Goal: Task Accomplishment & Management: Complete application form

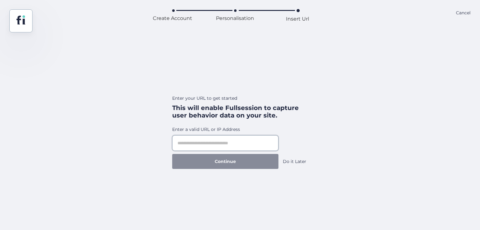
click at [216, 148] on input "text" at bounding box center [225, 144] width 106 height 16
click at [225, 138] on input "text" at bounding box center [225, 144] width 106 height 16
paste input "**********"
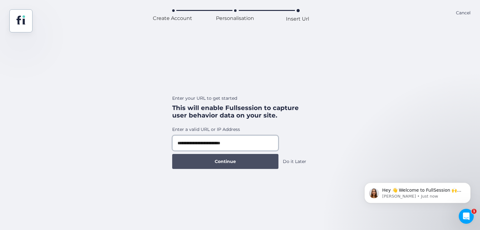
type input "**********"
click at [234, 159] on span "Continue" at bounding box center [225, 161] width 21 height 7
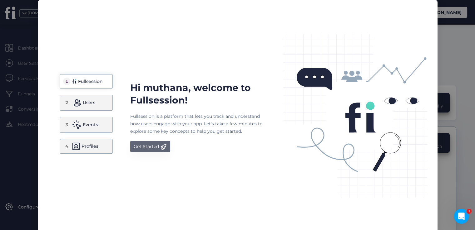
click at [152, 148] on div "Get Started" at bounding box center [146, 146] width 25 height 7
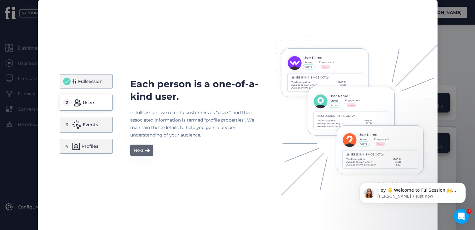
click at [136, 154] on div "Next" at bounding box center [139, 150] width 10 height 7
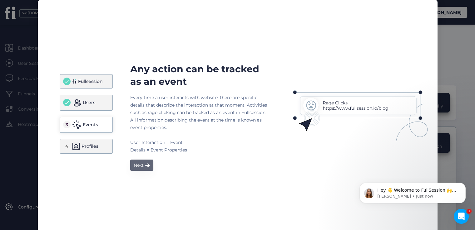
click at [145, 165] on span at bounding box center [147, 165] width 5 height 4
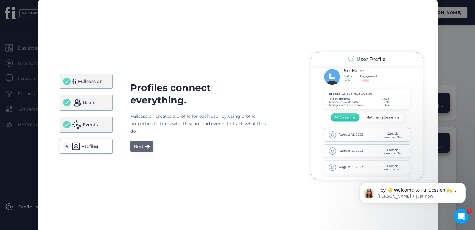
click at [139, 150] on div "Next" at bounding box center [139, 146] width 10 height 7
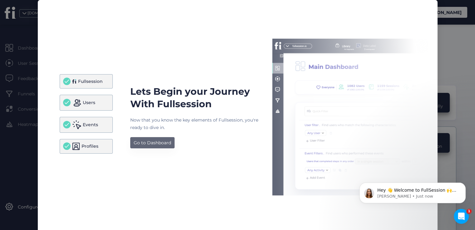
click at [157, 142] on div "Go to Dashboard" at bounding box center [152, 142] width 37 height 7
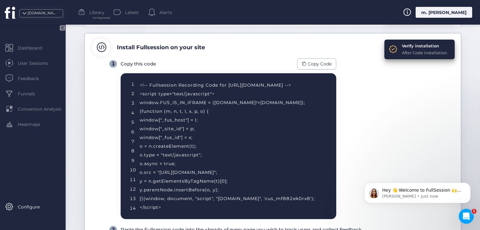
scroll to position [31, 0]
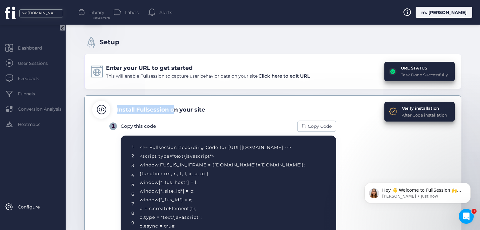
drag, startPoint x: 115, startPoint y: 108, endPoint x: 176, endPoint y: 115, distance: 61.0
click at [176, 115] on div "Install Fullsession on your site" at bounding box center [272, 110] width 361 height 18
click at [207, 116] on div "Install Fullsession on your site" at bounding box center [272, 110] width 361 height 18
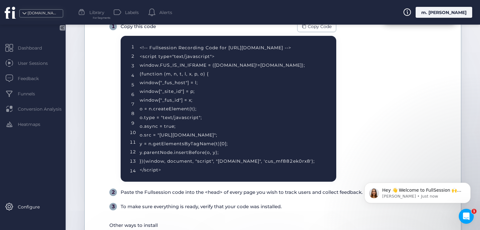
scroll to position [100, 0]
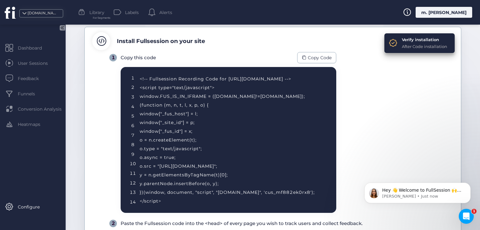
click at [395, 42] on div "Verify installation After Code installation" at bounding box center [419, 43] width 70 height 20
click at [407, 44] on div "After Code installation" at bounding box center [424, 46] width 45 height 6
click at [389, 45] on span at bounding box center [393, 43] width 9 height 9
click at [417, 42] on div "Verify installation" at bounding box center [424, 40] width 45 height 6
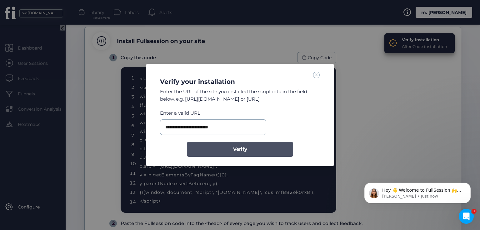
click at [244, 148] on span "Verify" at bounding box center [240, 149] width 14 height 7
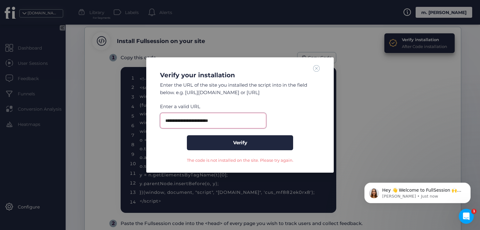
click at [188, 121] on input "**********" at bounding box center [213, 121] width 106 height 16
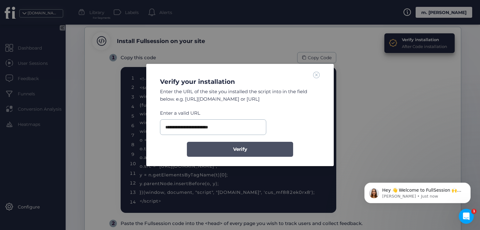
click at [209, 144] on button "Verify" at bounding box center [240, 149] width 106 height 15
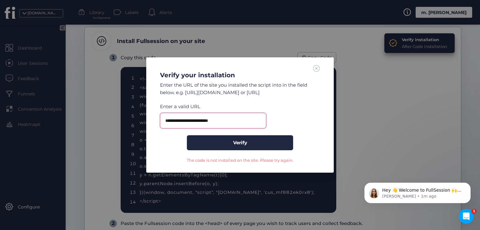
click at [184, 122] on input "**********" at bounding box center [213, 121] width 106 height 16
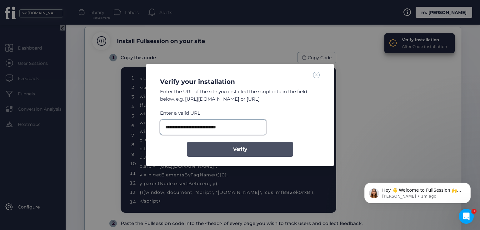
type input "**********"
click at [227, 156] on button "Verify" at bounding box center [240, 149] width 106 height 15
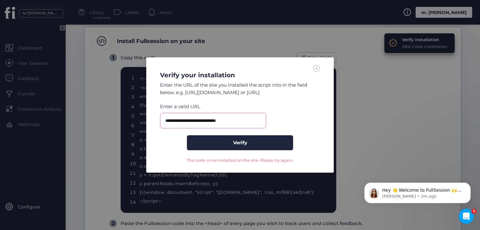
click at [320, 68] on div "**********" at bounding box center [240, 114] width 172 height 99
click at [319, 67] on span at bounding box center [316, 68] width 7 height 7
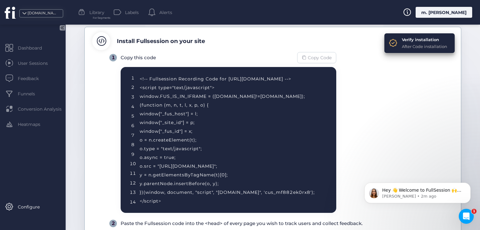
click at [307, 59] on div "Copy Code" at bounding box center [316, 57] width 39 height 11
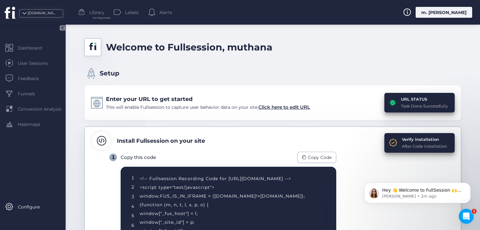
scroll to position [0, 0]
click at [280, 107] on span "Click here to edit URL" at bounding box center [284, 107] width 52 height 6
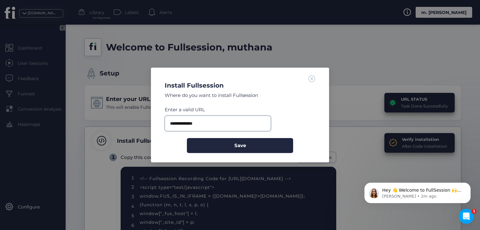
click at [245, 122] on input "**********" at bounding box center [218, 124] width 106 height 16
click at [311, 78] on span at bounding box center [311, 78] width 7 height 7
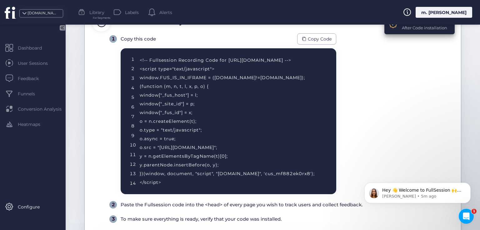
scroll to position [69, 0]
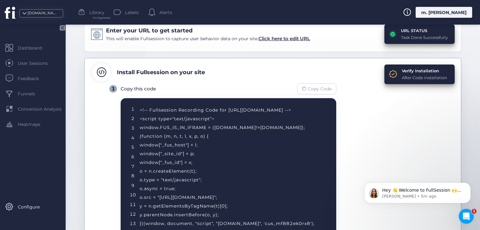
click at [328, 84] on div "Copy Code" at bounding box center [316, 88] width 39 height 11
click at [403, 72] on div "Verify installation" at bounding box center [424, 71] width 45 height 6
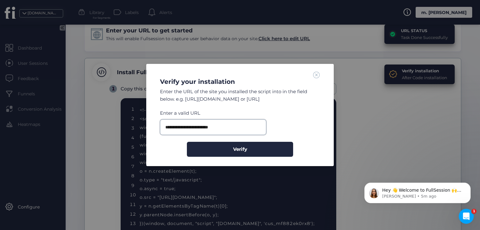
click at [184, 127] on input "**********" at bounding box center [213, 128] width 106 height 16
paste input "**********"
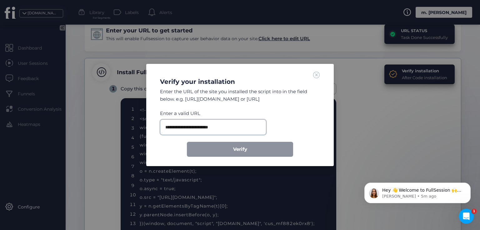
scroll to position [0, 0]
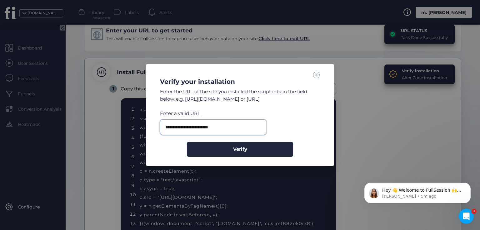
paste input "text"
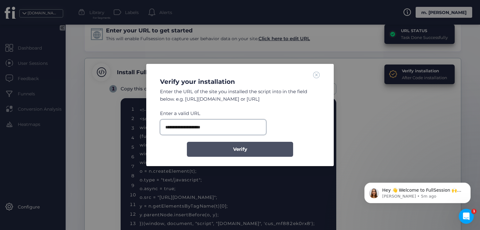
type input "**********"
click at [240, 150] on span "Verify" at bounding box center [240, 149] width 14 height 7
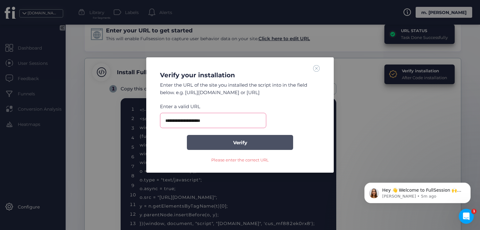
click at [247, 144] on span "Verify" at bounding box center [240, 142] width 14 height 7
click at [253, 148] on button "Verify" at bounding box center [240, 142] width 106 height 15
click at [319, 68] on span at bounding box center [316, 68] width 7 height 7
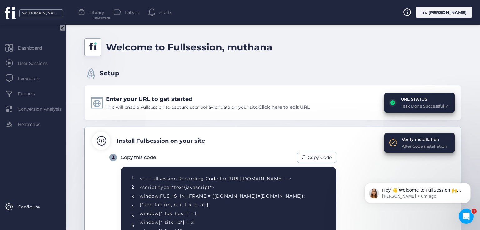
click at [285, 108] on span "Click here to edit URL" at bounding box center [284, 107] width 52 height 6
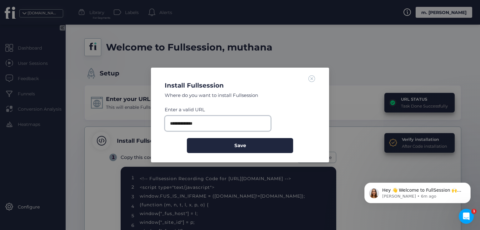
drag, startPoint x: 239, startPoint y: 122, endPoint x: 168, endPoint y: 125, distance: 71.3
click at [168, 125] on input "**********" at bounding box center [218, 124] width 106 height 16
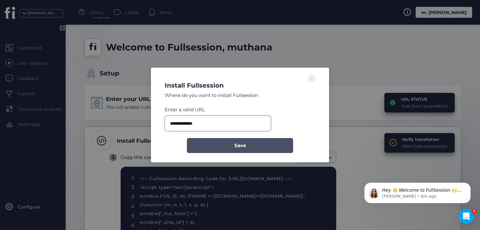
paste input "********"
type input "**********"
click at [222, 141] on button "Save" at bounding box center [240, 145] width 106 height 15
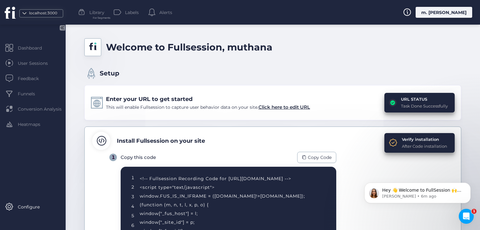
click at [393, 138] on div "Verify installation After Code installation" at bounding box center [419, 143] width 70 height 20
click at [389, 144] on span at bounding box center [393, 143] width 9 height 9
click at [418, 141] on div "Verify installation" at bounding box center [424, 139] width 45 height 6
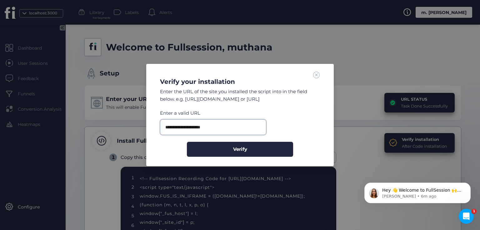
click at [227, 128] on input "**********" at bounding box center [213, 128] width 106 height 16
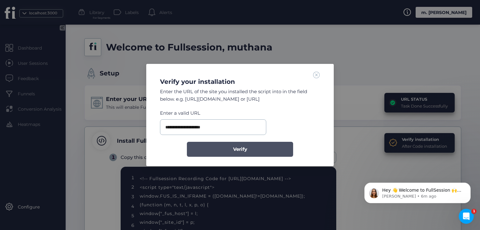
click at [241, 148] on span "Verify" at bounding box center [240, 149] width 14 height 7
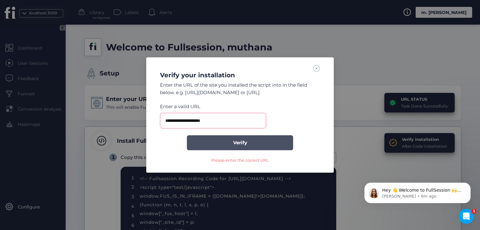
click at [259, 140] on button "Verify" at bounding box center [240, 143] width 106 height 15
click at [318, 67] on span at bounding box center [316, 68] width 7 height 7
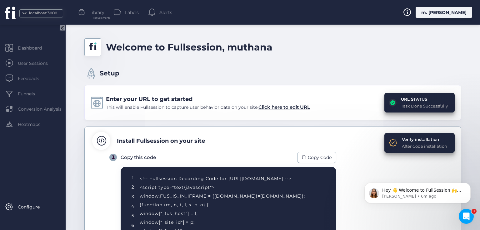
click at [389, 146] on span at bounding box center [393, 143] width 9 height 9
click at [389, 141] on span at bounding box center [393, 143] width 9 height 9
click at [406, 146] on div "After Code installation" at bounding box center [424, 146] width 45 height 6
click at [406, 139] on div "Verify installation" at bounding box center [424, 139] width 45 height 6
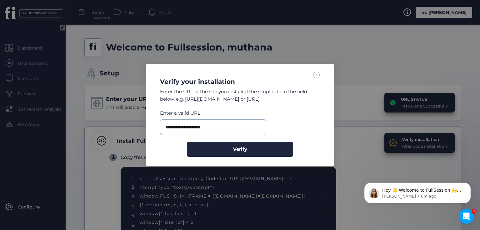
click at [316, 75] on span at bounding box center [316, 75] width 7 height 7
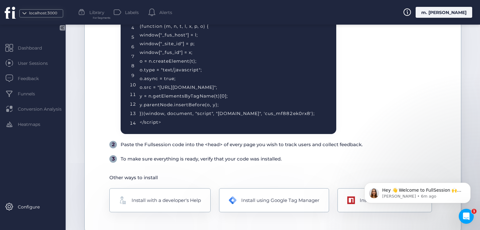
scroll to position [194, 0]
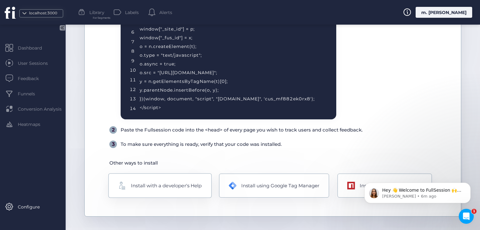
click at [176, 188] on div "Install with a developer's Help" at bounding box center [166, 185] width 71 height 7
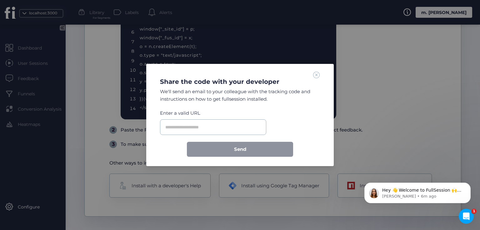
click at [316, 73] on span at bounding box center [316, 75] width 7 height 7
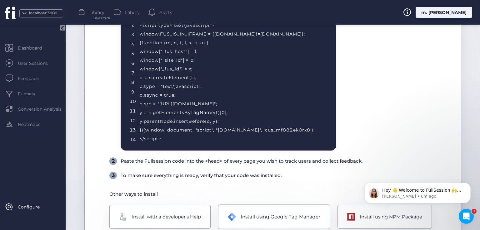
scroll to position [69, 0]
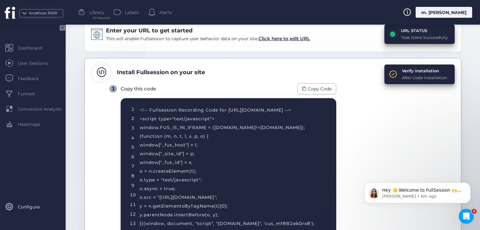
click at [402, 74] on div "Verify installation After Code installation" at bounding box center [424, 74] width 45 height 13
click at [414, 70] on div "Verify installation" at bounding box center [424, 71] width 45 height 6
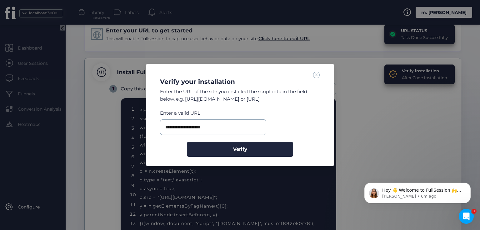
click at [317, 73] on span at bounding box center [316, 75] width 7 height 7
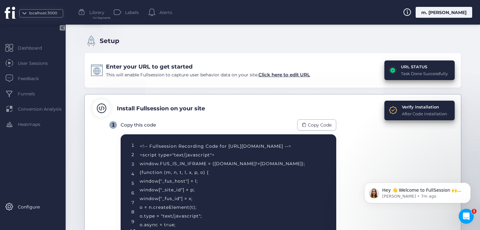
scroll to position [0, 0]
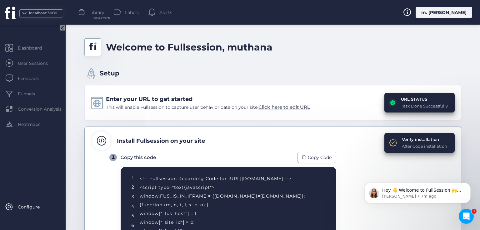
click at [280, 106] on span "Click here to edit URL" at bounding box center [284, 107] width 52 height 6
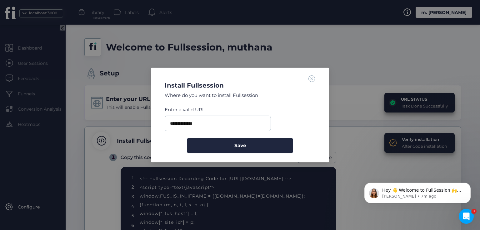
click at [311, 78] on span at bounding box center [311, 78] width 7 height 7
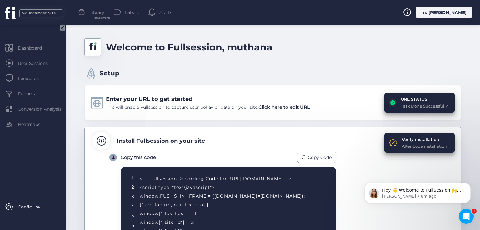
click at [452, 7] on div "m. [PERSON_NAME]" at bounding box center [443, 12] width 57 height 11
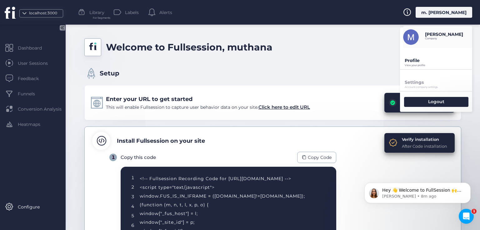
click at [426, 58] on p "Profile" at bounding box center [437, 61] width 67 height 6
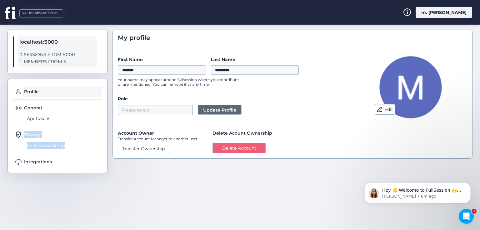
drag, startPoint x: 60, startPoint y: 119, endPoint x: 69, endPoint y: 151, distance: 33.3
click at [69, 151] on div "Profile General Api Tokens Privacy Fullsession Setup Integrations" at bounding box center [57, 126] width 100 height 94
click at [60, 146] on span "Fullsession Setup" at bounding box center [63, 146] width 77 height 10
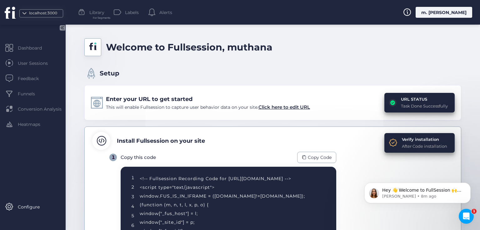
click at [188, 119] on div "Enter your URL to get started This will enable Fullsession to capture user beha…" at bounding box center [272, 102] width 377 height 35
click at [271, 108] on span "Click here to edit URL" at bounding box center [284, 107] width 52 height 6
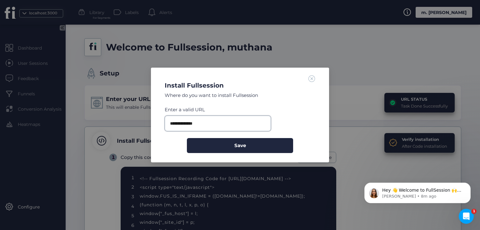
drag, startPoint x: 219, startPoint y: 121, endPoint x: 149, endPoint y: 122, distance: 70.3
click at [149, 122] on nz-modal-container "**********" at bounding box center [240, 115] width 480 height 230
click at [311, 79] on span at bounding box center [311, 78] width 7 height 7
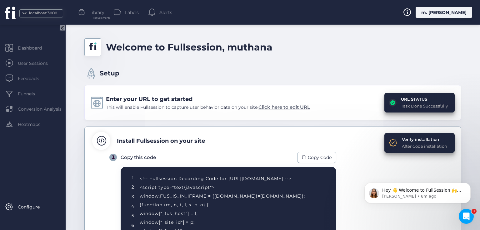
click at [282, 111] on div "Enter your URL to get started This will enable Fullsession to capture user beha…" at bounding box center [272, 102] width 377 height 35
click at [277, 106] on span "Click here to edit URL" at bounding box center [284, 107] width 52 height 6
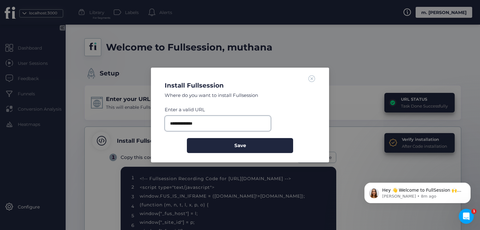
click at [232, 121] on input "**********" at bounding box center [218, 124] width 106 height 16
paste input "**********"
drag, startPoint x: 255, startPoint y: 124, endPoint x: 219, endPoint y: 126, distance: 36.0
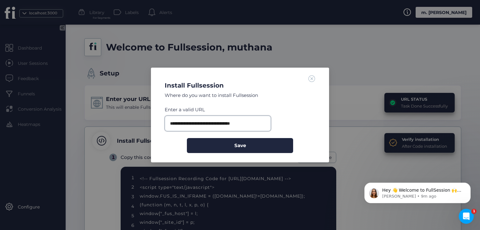
click at [219, 126] on input "**********" at bounding box center [218, 124] width 106 height 16
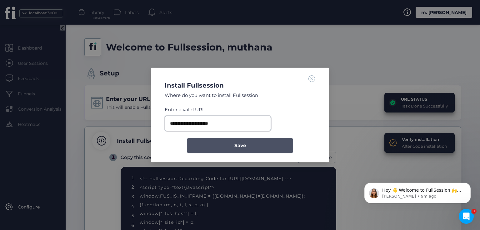
type input "**********"
click at [237, 144] on span "Save" at bounding box center [240, 145] width 12 height 7
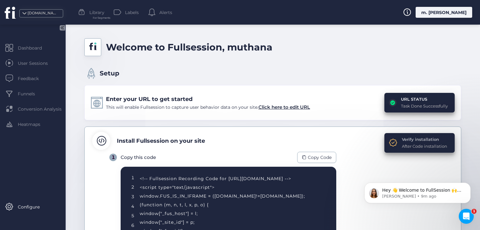
click at [413, 138] on div "Verify installation" at bounding box center [424, 139] width 45 height 6
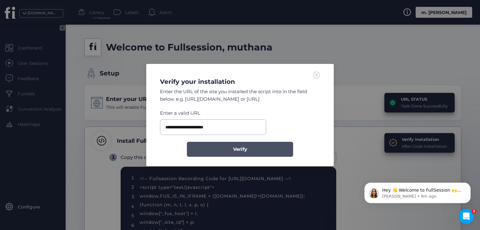
click at [218, 148] on button "Verify" at bounding box center [240, 149] width 106 height 15
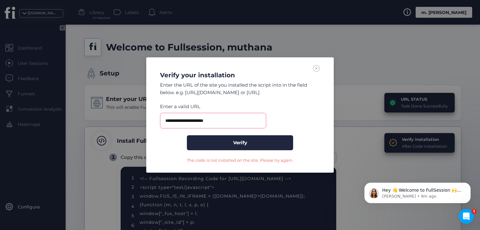
click at [314, 68] on span at bounding box center [316, 68] width 7 height 7
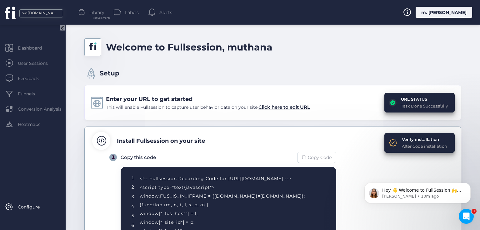
click at [309, 158] on span "Copy Code" at bounding box center [320, 157] width 24 height 7
click at [412, 139] on div "Verify installation" at bounding box center [424, 139] width 45 height 6
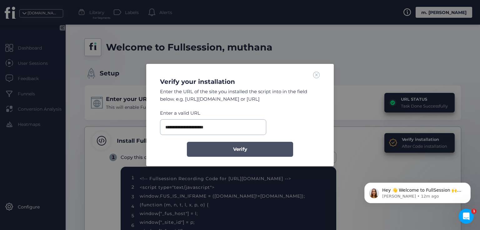
click at [254, 153] on button "Verify" at bounding box center [240, 149] width 106 height 15
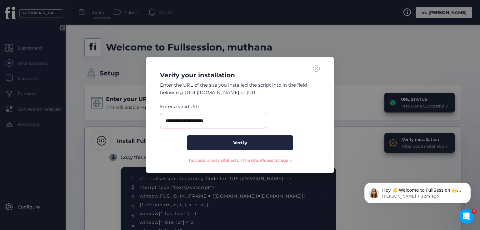
click at [314, 69] on span at bounding box center [316, 68] width 7 height 7
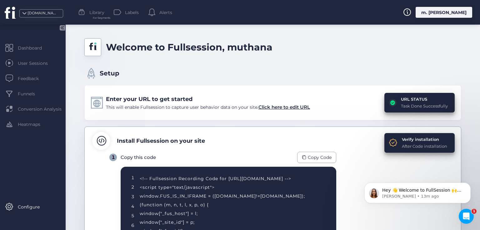
click at [452, 7] on div "m. [PERSON_NAME]" at bounding box center [443, 12] width 57 height 11
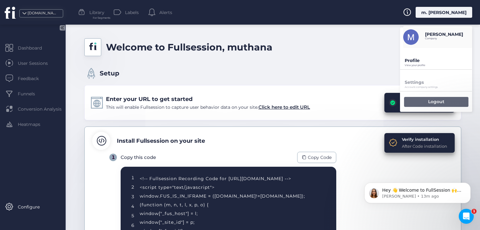
click at [421, 105] on div "Logout" at bounding box center [436, 102] width 64 height 10
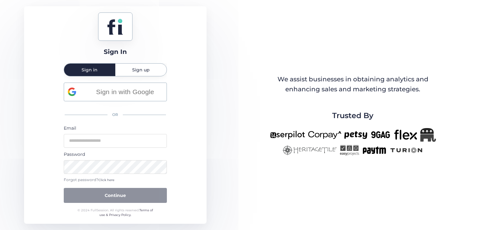
click at [127, 65] on div "Sign up" at bounding box center [140, 70] width 51 height 12
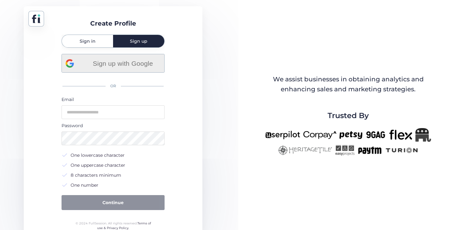
click at [111, 62] on span "Sign up with Google" at bounding box center [122, 63] width 75 height 10
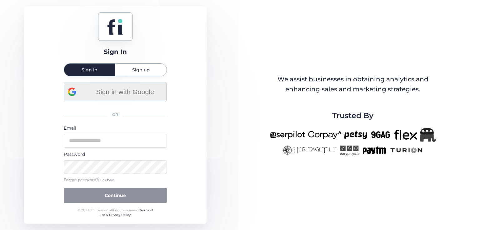
click at [131, 92] on span "Sign in with Google" at bounding box center [124, 92] width 75 height 10
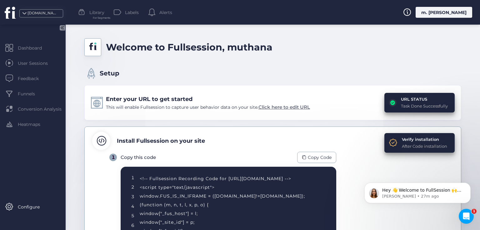
click at [283, 105] on span "Click here to edit URL" at bounding box center [284, 107] width 52 height 6
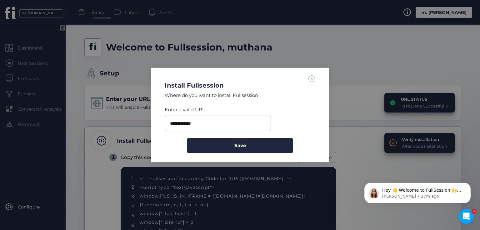
click at [311, 77] on span at bounding box center [311, 78] width 7 height 7
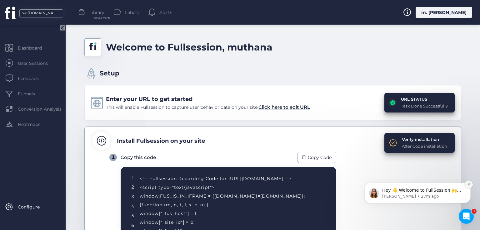
click at [470, 185] on button "Dismiss notification" at bounding box center [468, 185] width 8 height 8
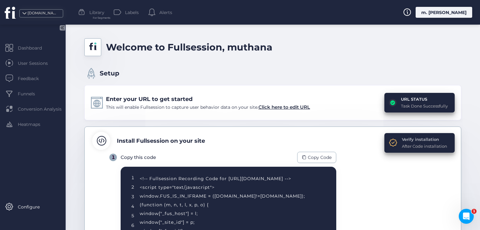
click at [402, 138] on div "Verify installation" at bounding box center [424, 139] width 45 height 6
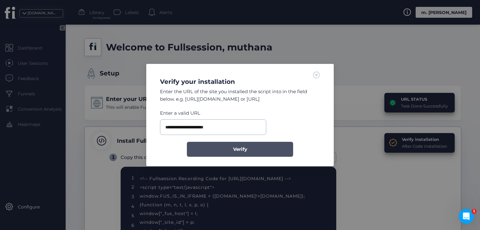
click at [244, 149] on span "Verify" at bounding box center [240, 149] width 14 height 7
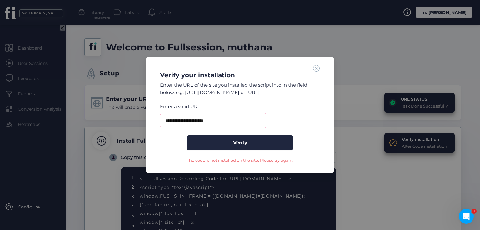
click at [316, 72] on span at bounding box center [316, 68] width 7 height 7
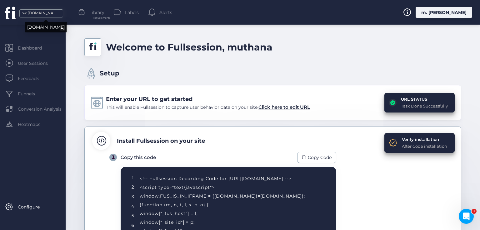
click at [48, 12] on div "[DOMAIN_NAME]" at bounding box center [42, 13] width 31 height 6
click at [451, 10] on div "m. [PERSON_NAME]" at bounding box center [443, 12] width 57 height 11
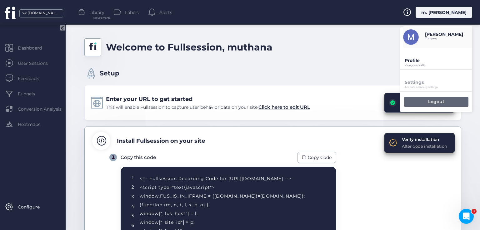
click at [422, 100] on div "Logout" at bounding box center [436, 102] width 64 height 10
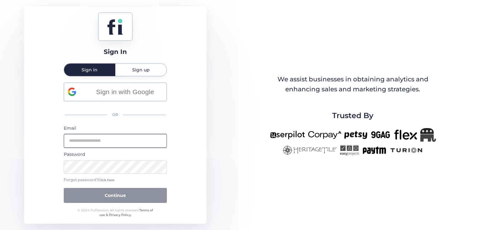
click at [111, 146] on input "email" at bounding box center [115, 141] width 103 height 14
click at [190, 98] on div "Sign In Sign in Sign up Sign in with Google OR Email Password Forgot password? …" at bounding box center [115, 115] width 182 height 218
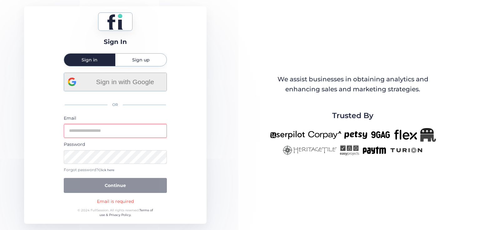
click at [134, 84] on span "Sign in with Google" at bounding box center [124, 82] width 75 height 10
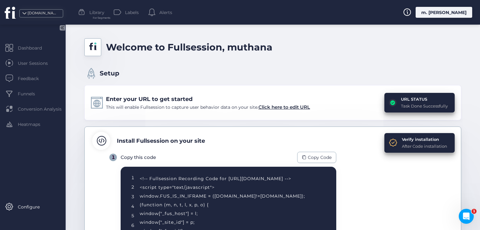
click at [443, 12] on div "m. [PERSON_NAME]" at bounding box center [443, 12] width 57 height 11
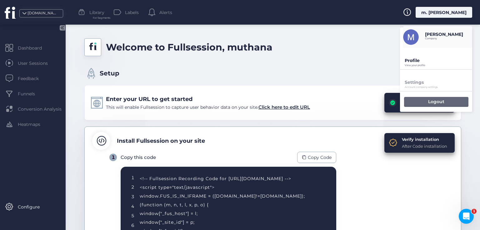
click at [416, 100] on div "Logout" at bounding box center [436, 102] width 64 height 10
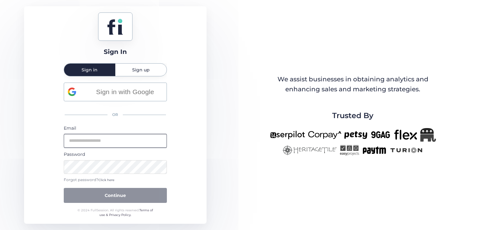
click at [114, 139] on input "email" at bounding box center [115, 141] width 103 height 14
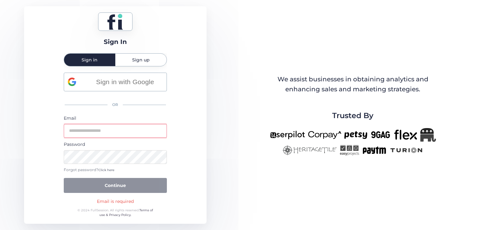
click at [98, 132] on input "email" at bounding box center [115, 131] width 103 height 14
type input "**********"
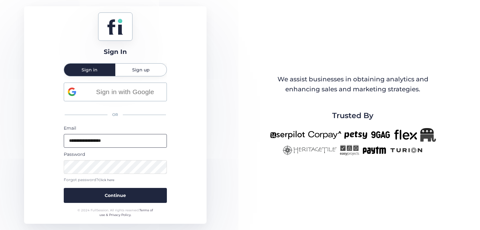
click at [64, 188] on button "Continue" at bounding box center [115, 195] width 103 height 15
